Goal: Information Seeking & Learning: Learn about a topic

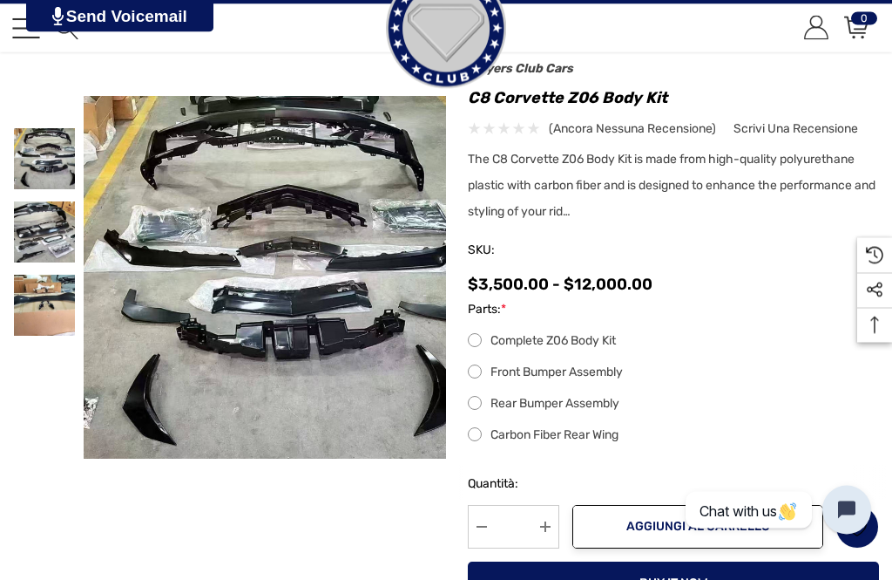
scroll to position [78, 0]
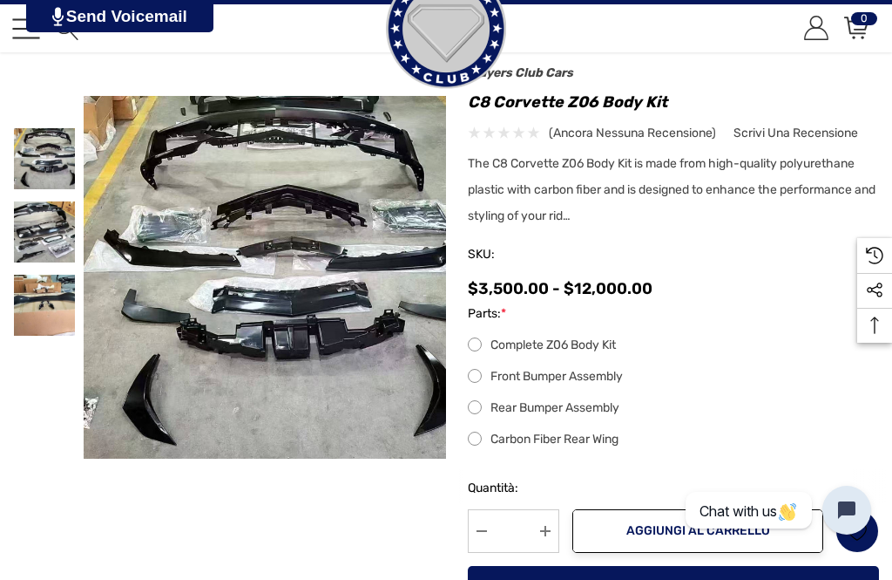
click at [50, 156] on img at bounding box center [44, 158] width 61 height 61
click at [395, 242] on img at bounding box center [265, 277] width 363 height 363
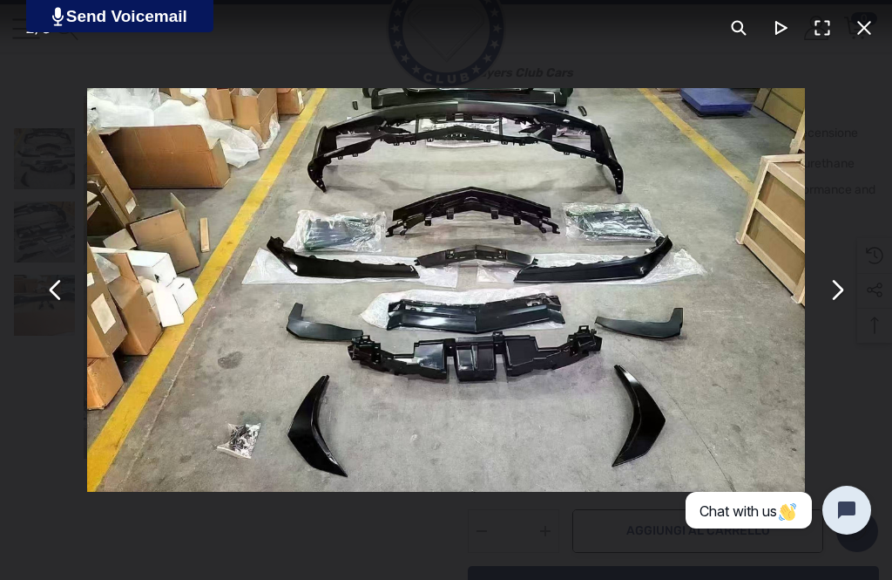
click at [843, 294] on button "You can close this modal content with the ESC key" at bounding box center [837, 290] width 42 height 42
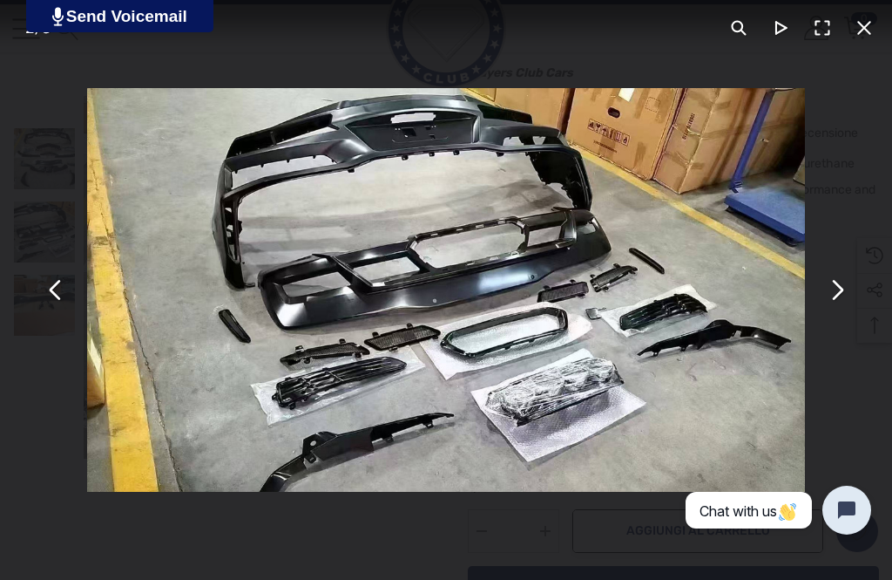
click at [844, 297] on button "You can close this modal content with the ESC key" at bounding box center [837, 290] width 42 height 42
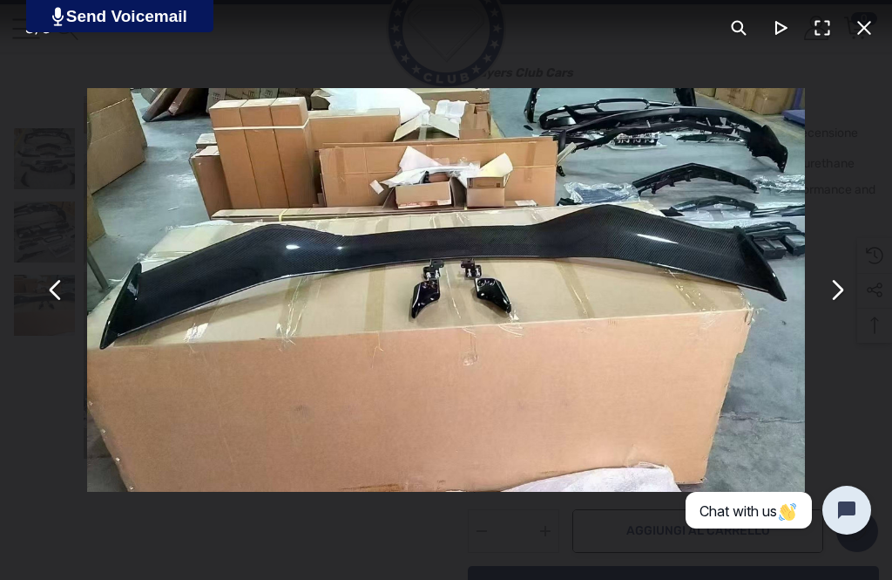
click at [843, 292] on button "You can close this modal content with the ESC key" at bounding box center [837, 290] width 42 height 42
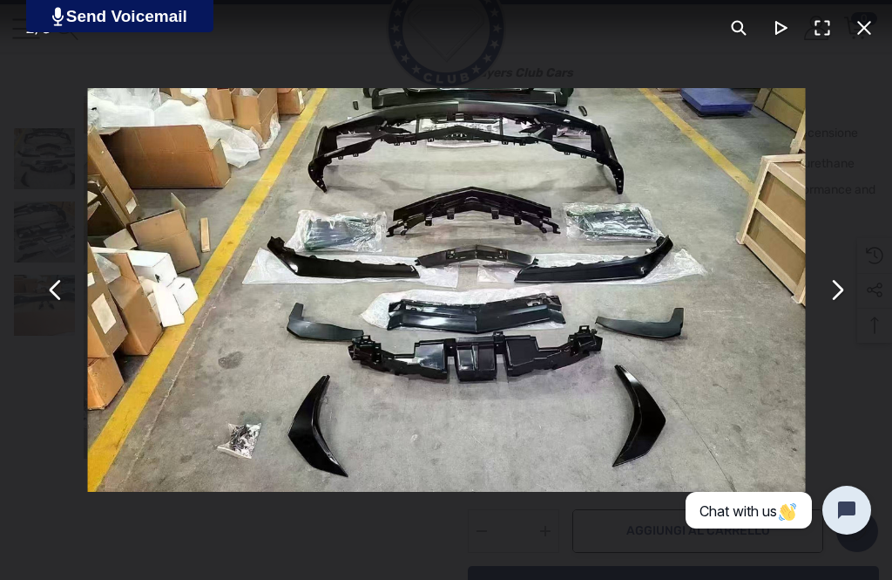
click at [843, 291] on button "You can close this modal content with the ESC key" at bounding box center [837, 290] width 42 height 42
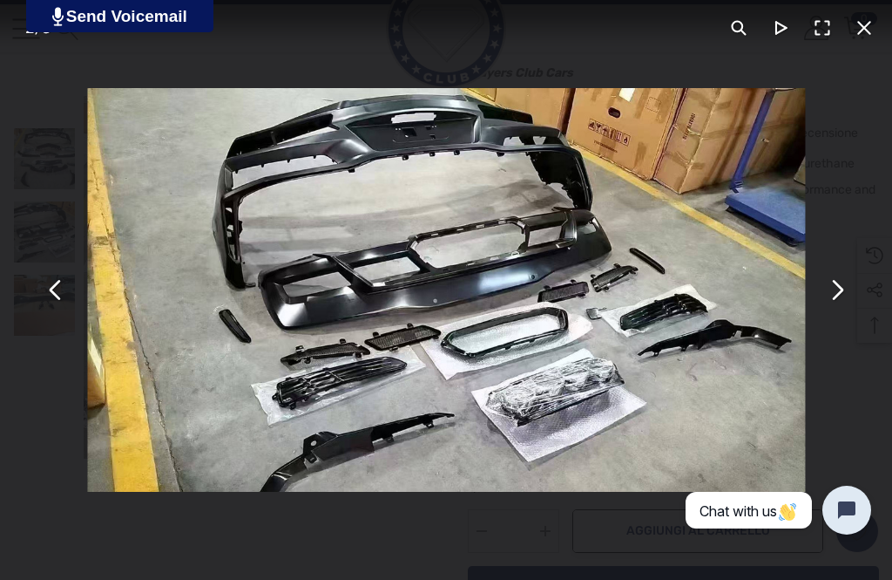
click at [845, 292] on button "You can close this modal content with the ESC key" at bounding box center [837, 290] width 42 height 42
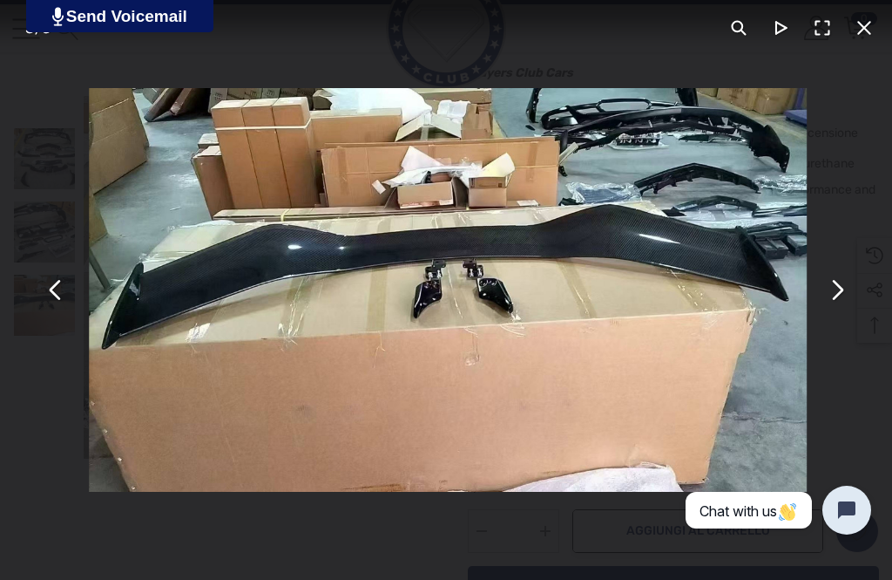
click at [845, 289] on button "You can close this modal content with the ESC key" at bounding box center [837, 290] width 42 height 42
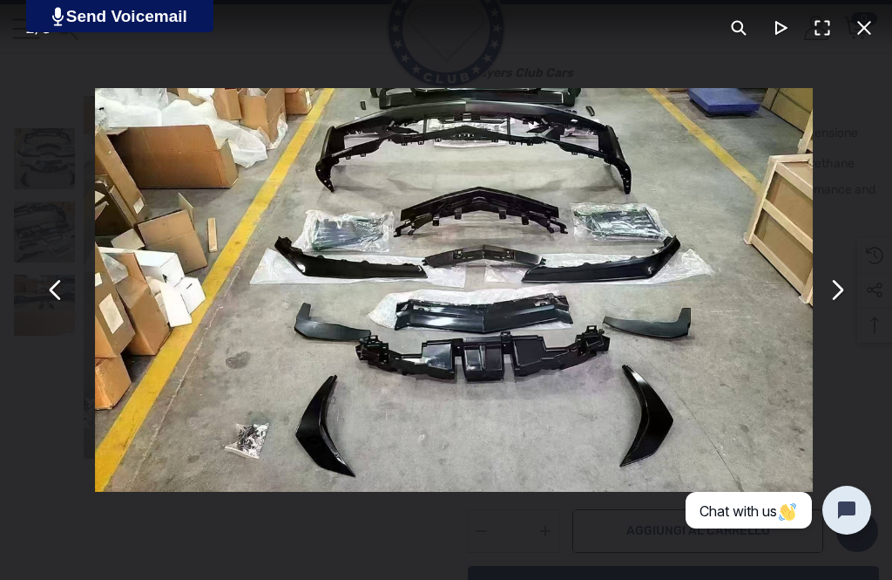
click at [841, 287] on button "You can close this modal content with the ESC key" at bounding box center [837, 290] width 42 height 42
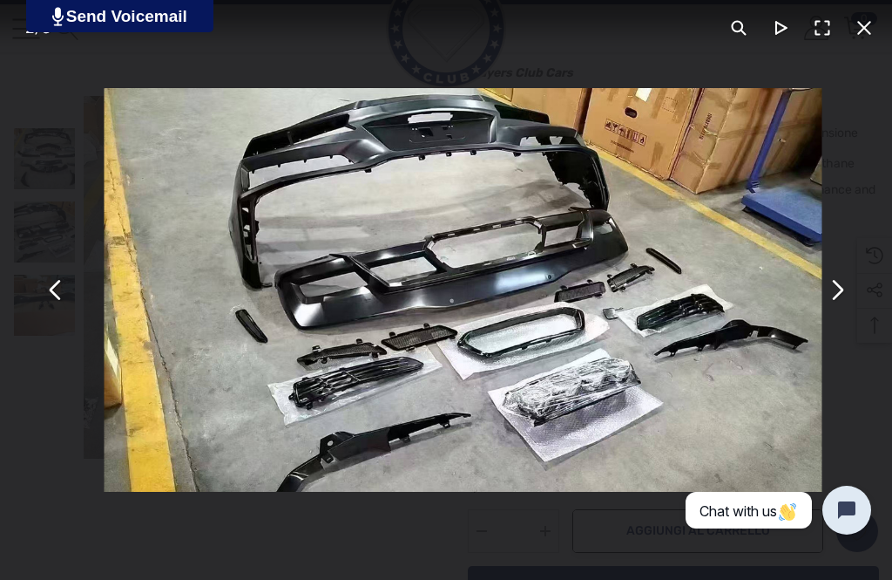
click at [838, 285] on button "You can close this modal content with the ESC key" at bounding box center [837, 290] width 42 height 42
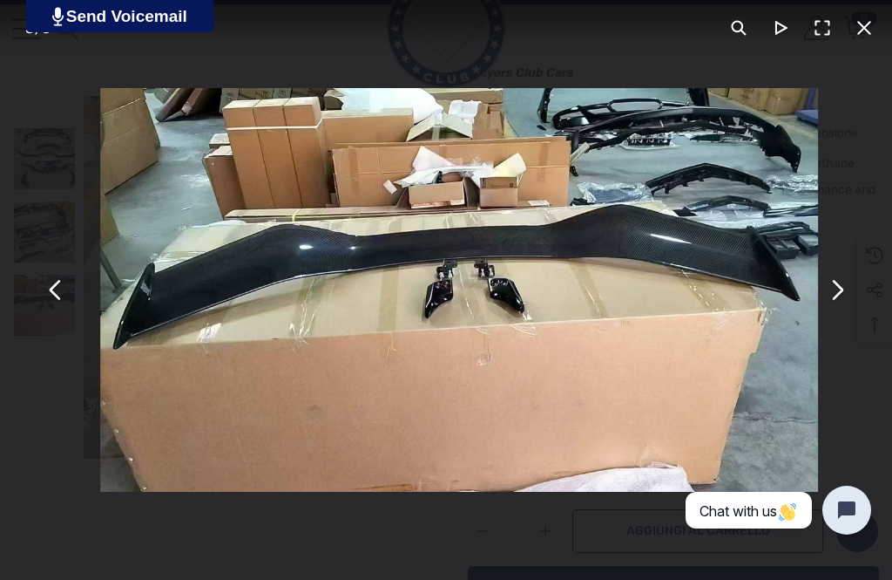
click at [837, 282] on button "You can close this modal content with the ESC key" at bounding box center [837, 290] width 42 height 42
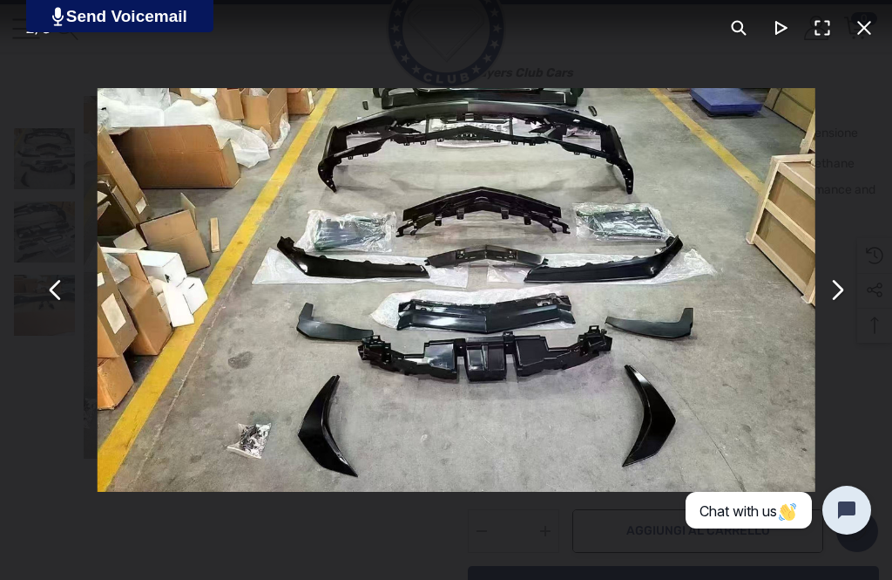
click at [835, 279] on button "You can close this modal content with the ESC key" at bounding box center [837, 290] width 42 height 42
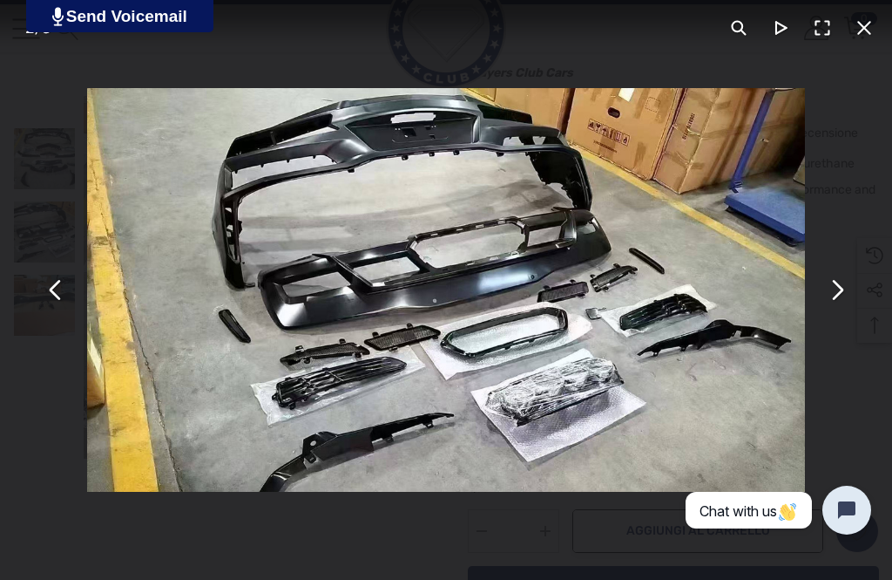
click at [845, 287] on button "You can close this modal content with the ESC key" at bounding box center [837, 290] width 42 height 42
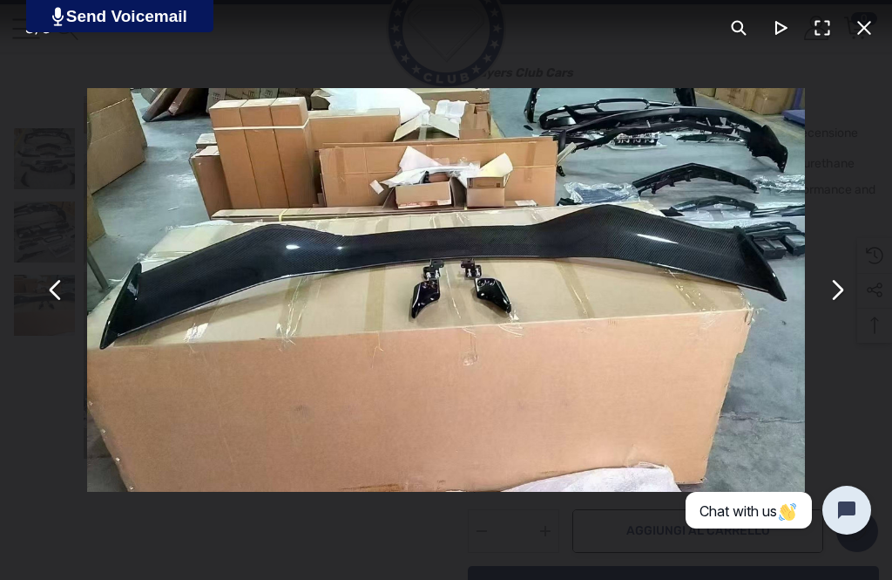
click at [846, 293] on button "You can close this modal content with the ESC key" at bounding box center [837, 290] width 42 height 42
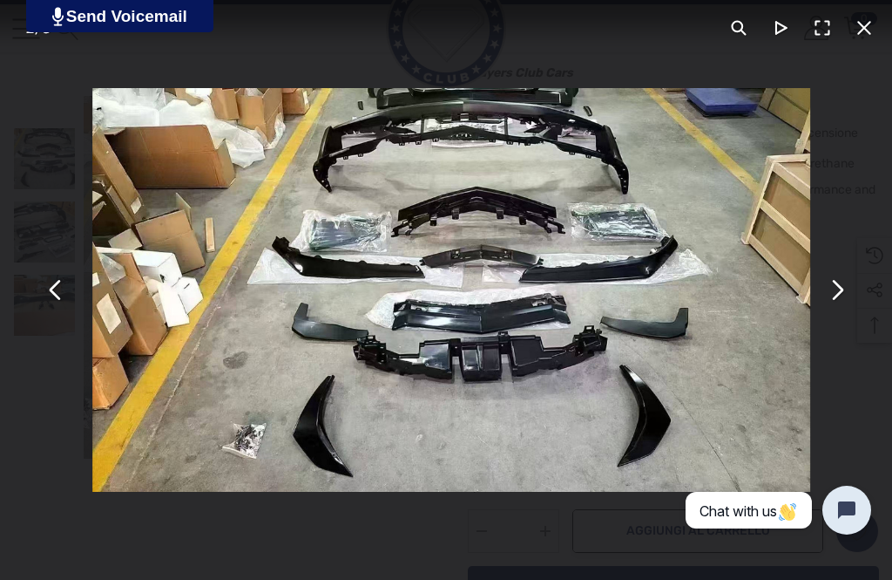
click at [850, 294] on button "You can close this modal content with the ESC key" at bounding box center [837, 290] width 42 height 42
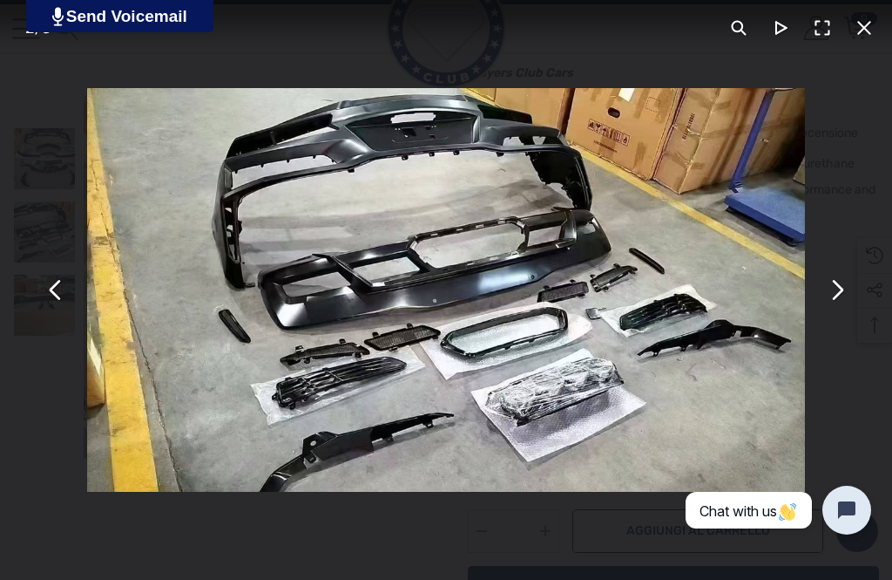
click at [864, 44] on button "You can close this modal content with the ESC key" at bounding box center [865, 28] width 42 height 42
